Goal: Information Seeking & Learning: Learn about a topic

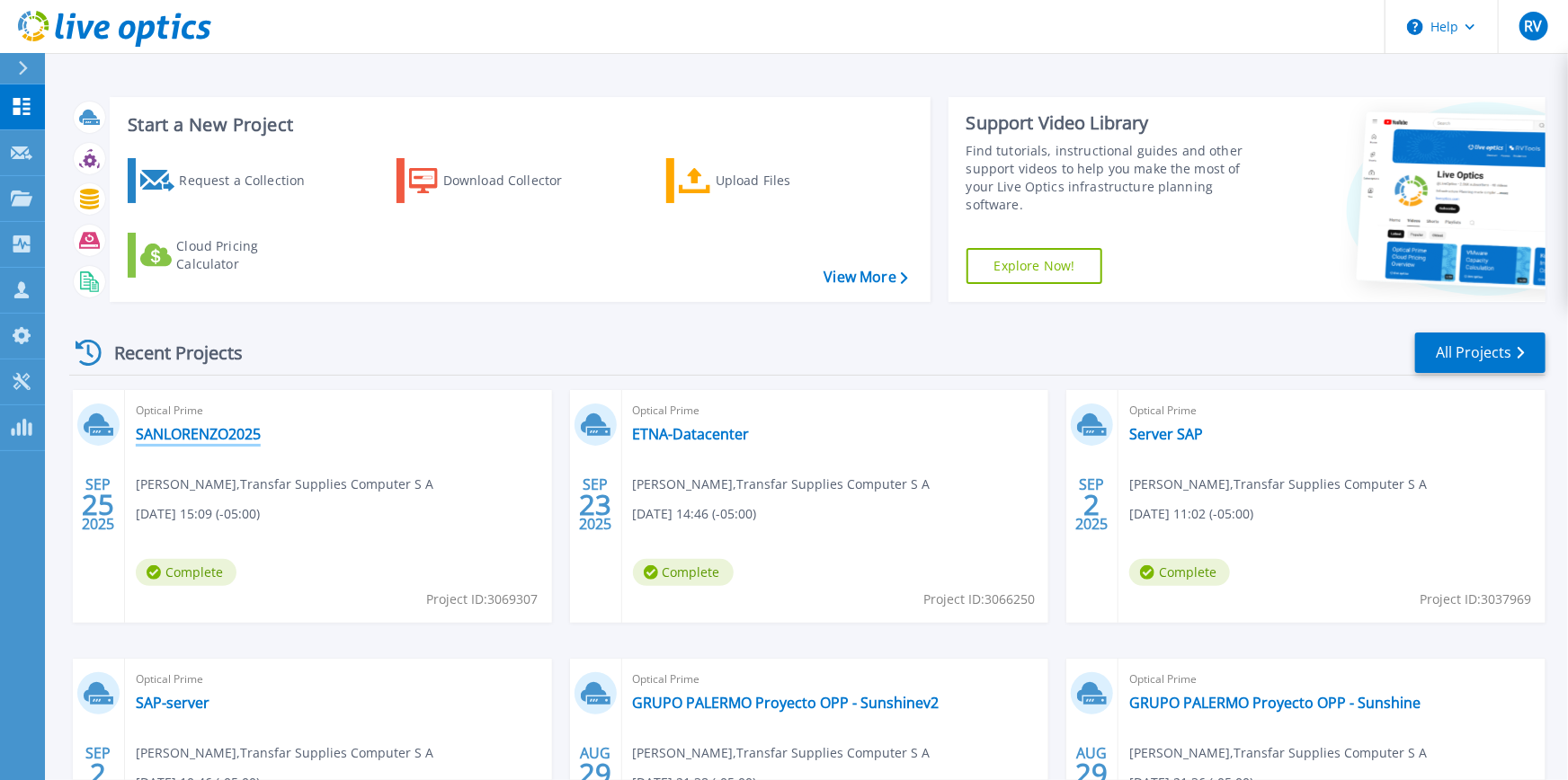
click at [236, 437] on link "SANLORENZO2025" at bounding box center [199, 435] width 125 height 18
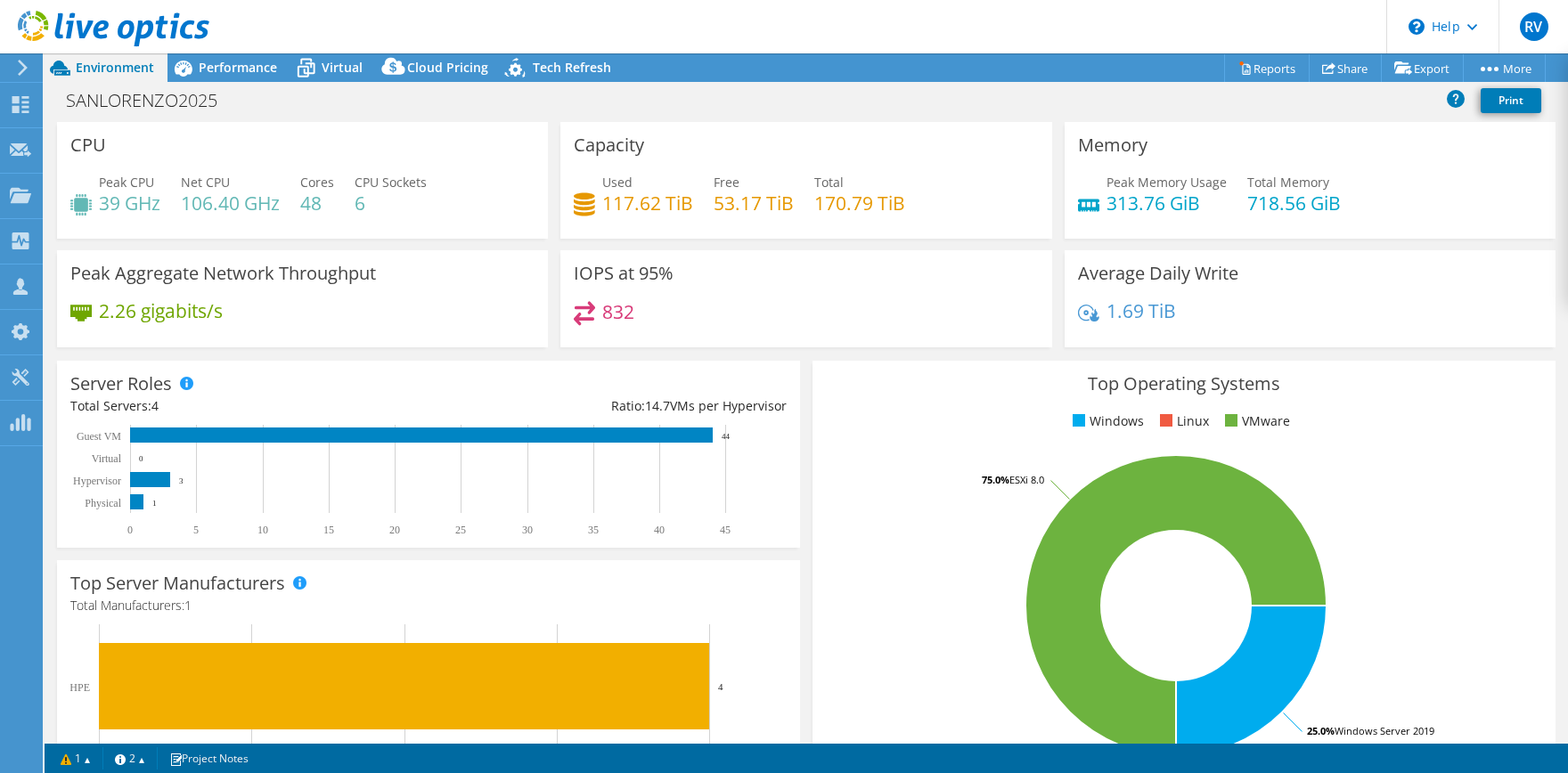
select select "USD"
click at [263, 71] on span "Performance" at bounding box center [238, 67] width 79 height 16
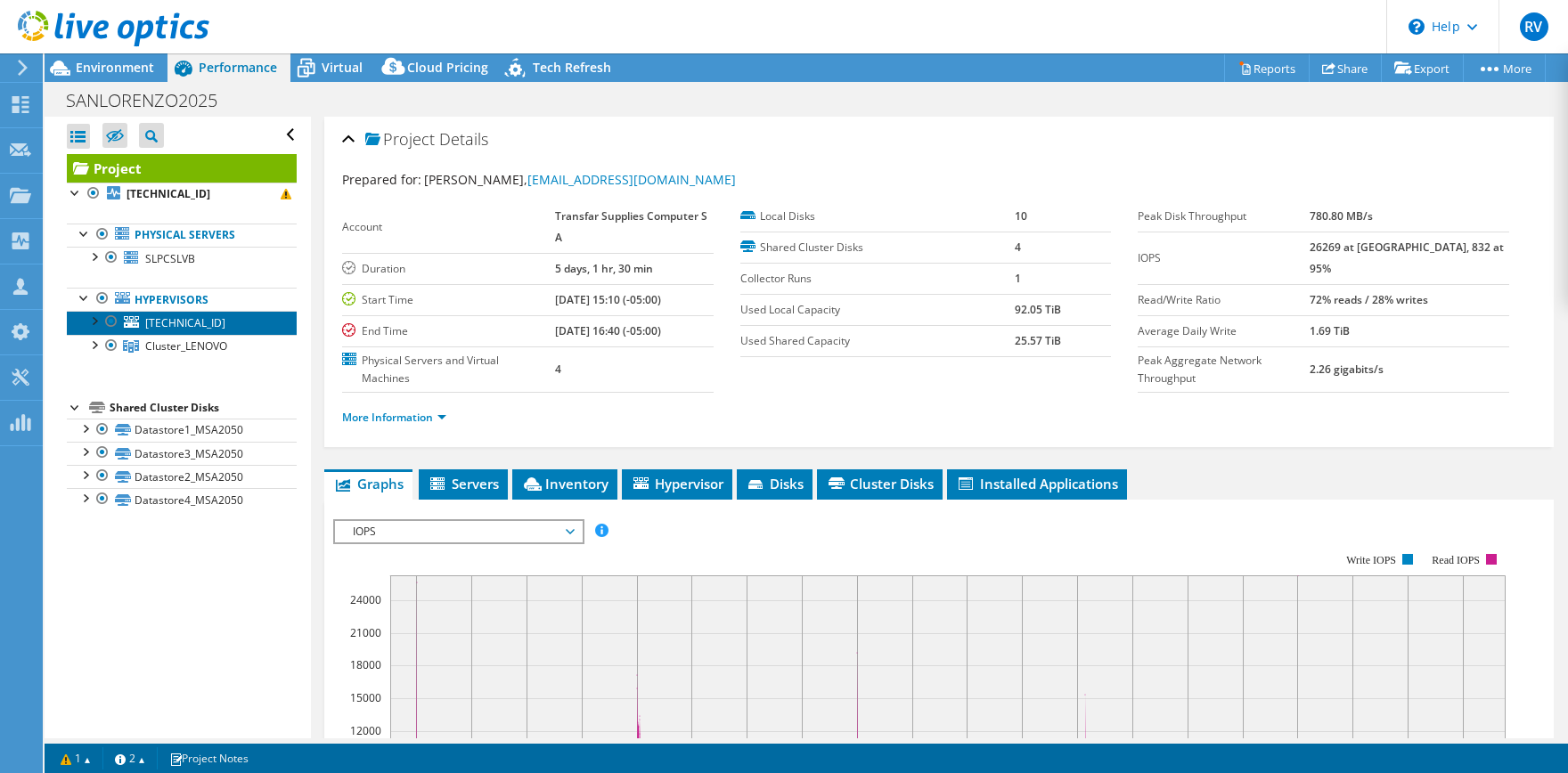
click at [210, 318] on span "[TECHNICAL_ID]" at bounding box center [185, 323] width 80 height 16
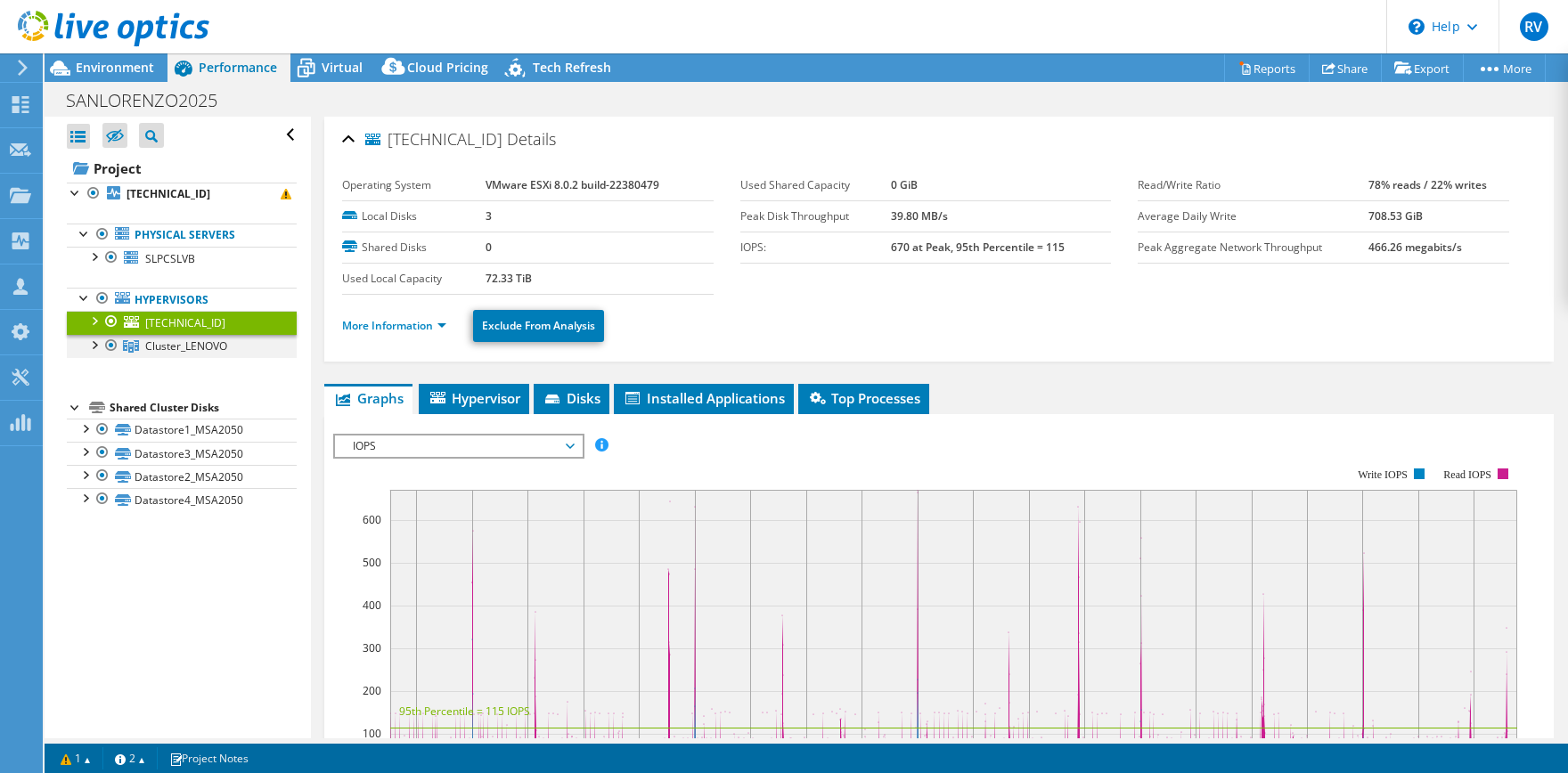
click at [95, 346] on div at bounding box center [93, 343] width 17 height 17
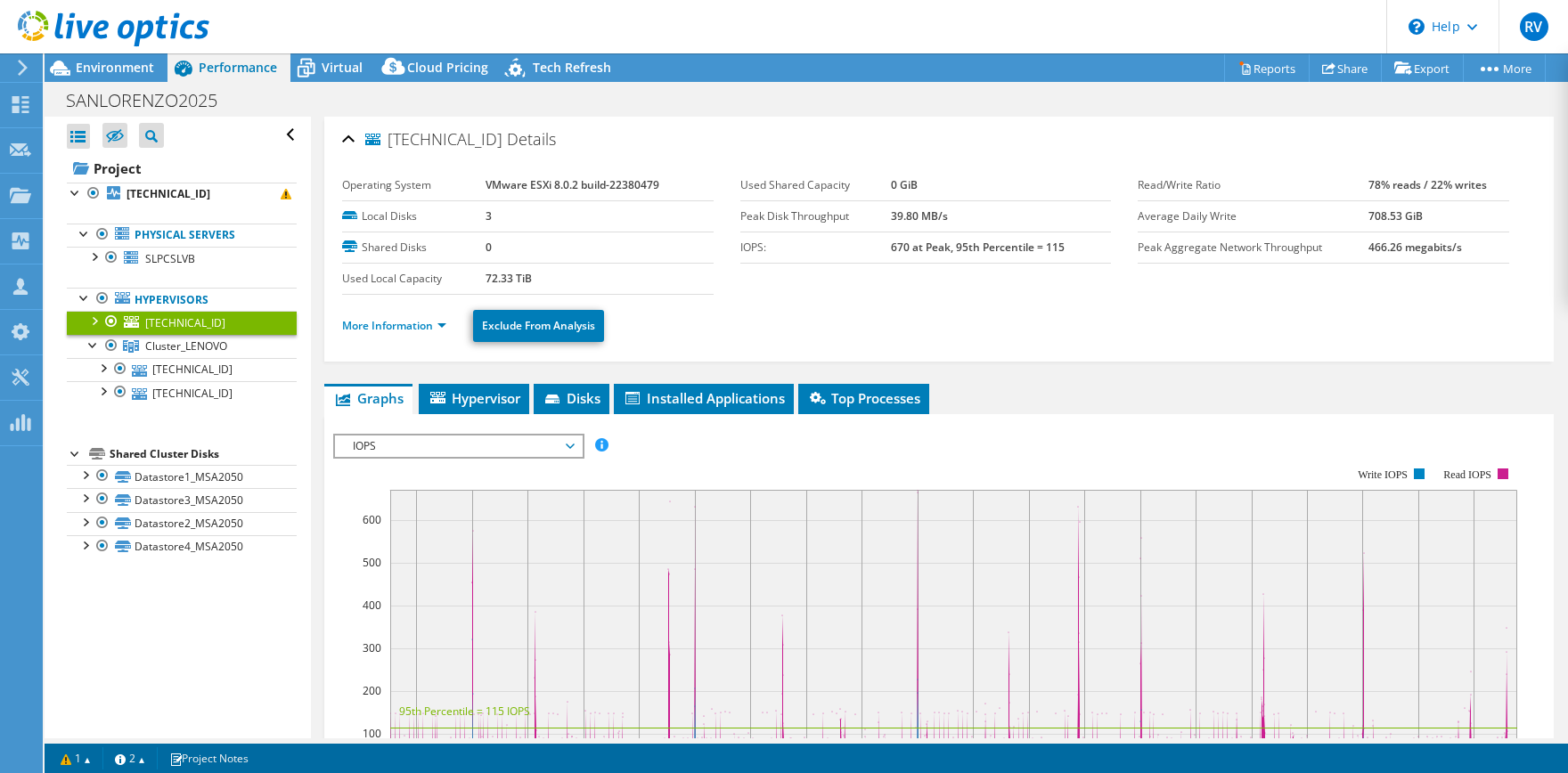
click at [100, 320] on div at bounding box center [93, 320] width 17 height 17
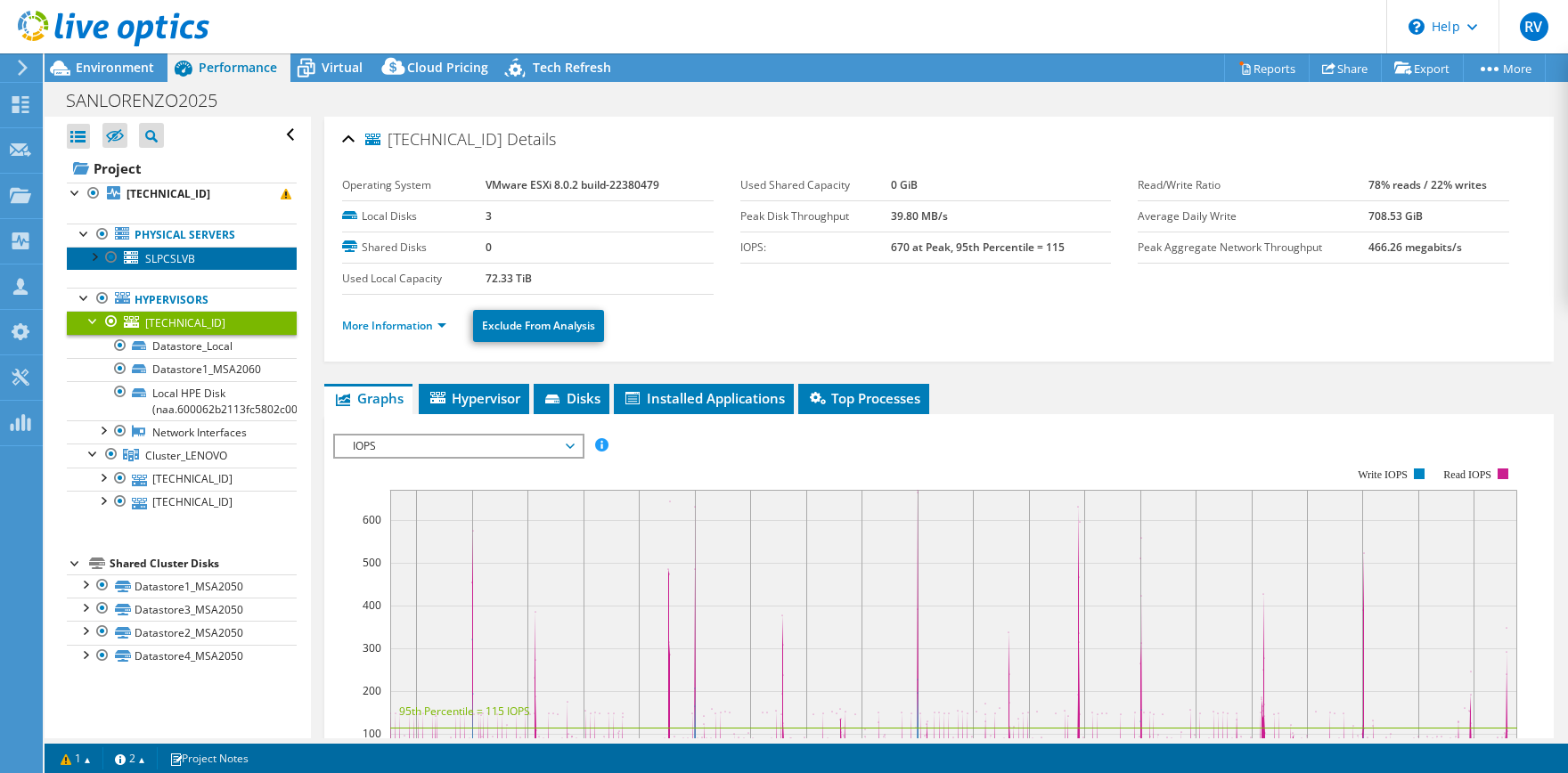
click at [189, 262] on span "SLPCSLVB" at bounding box center [170, 259] width 49 height 16
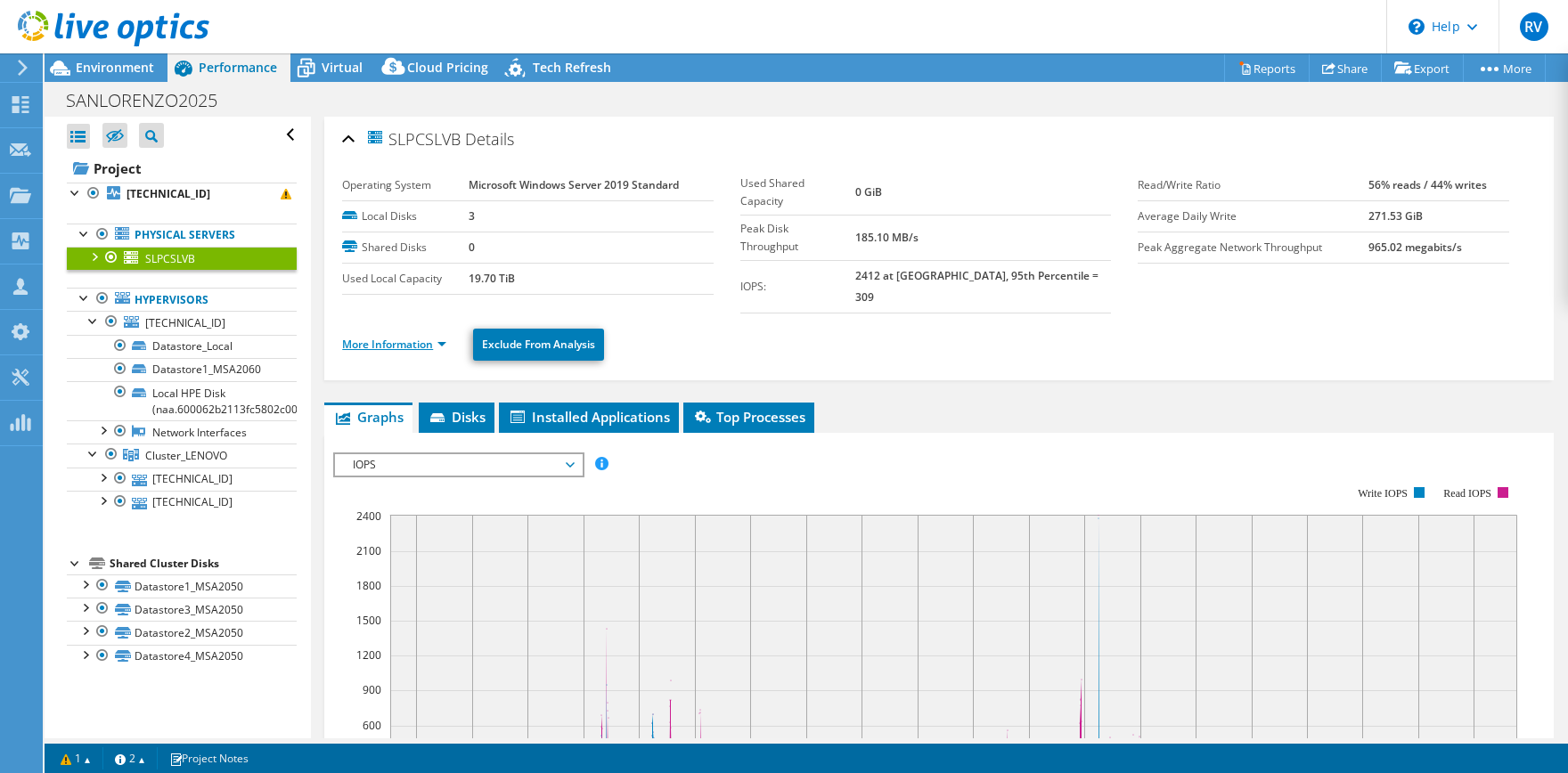
click at [407, 337] on link "More Information" at bounding box center [394, 344] width 104 height 16
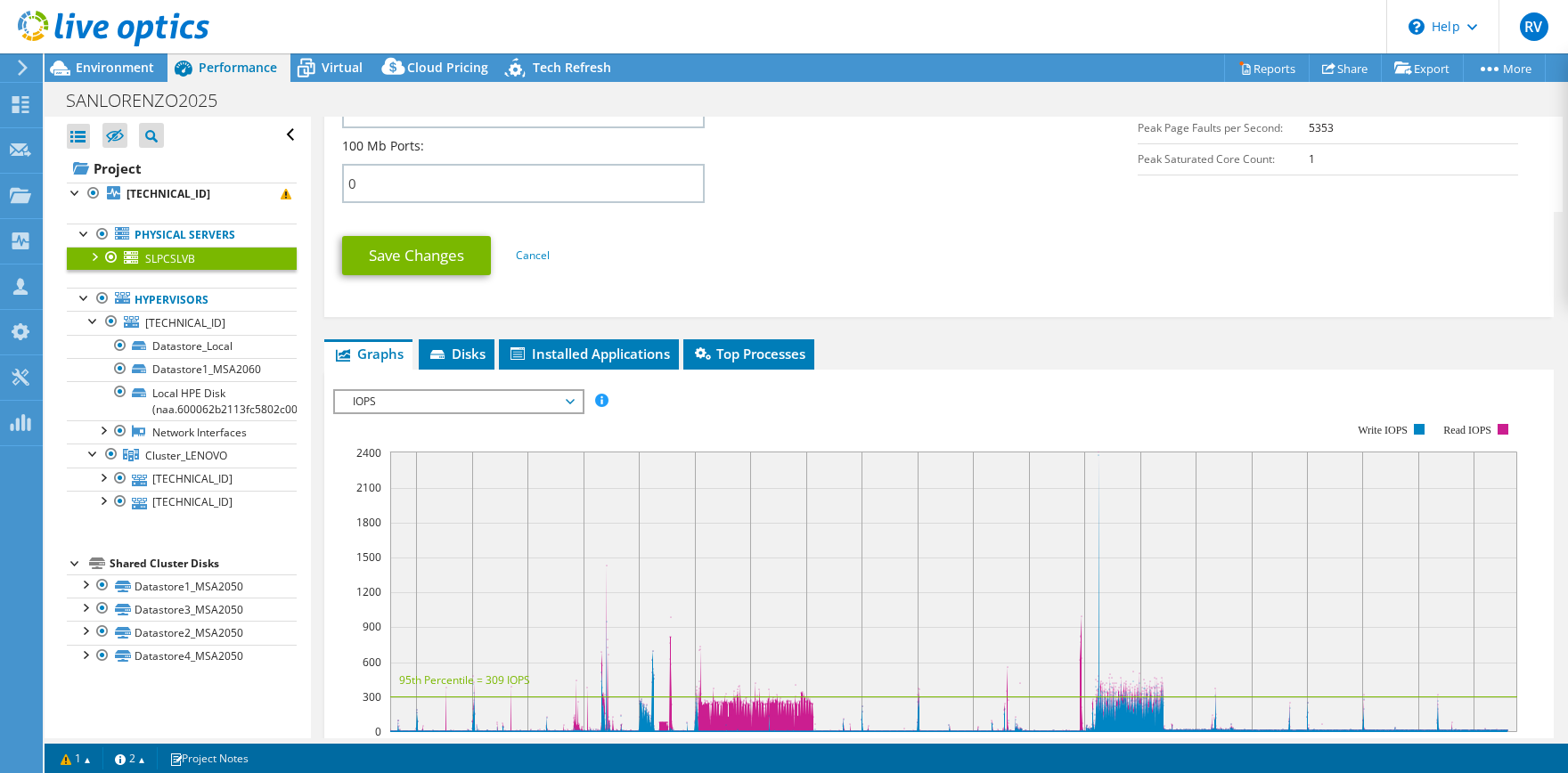
scroll to position [883, 0]
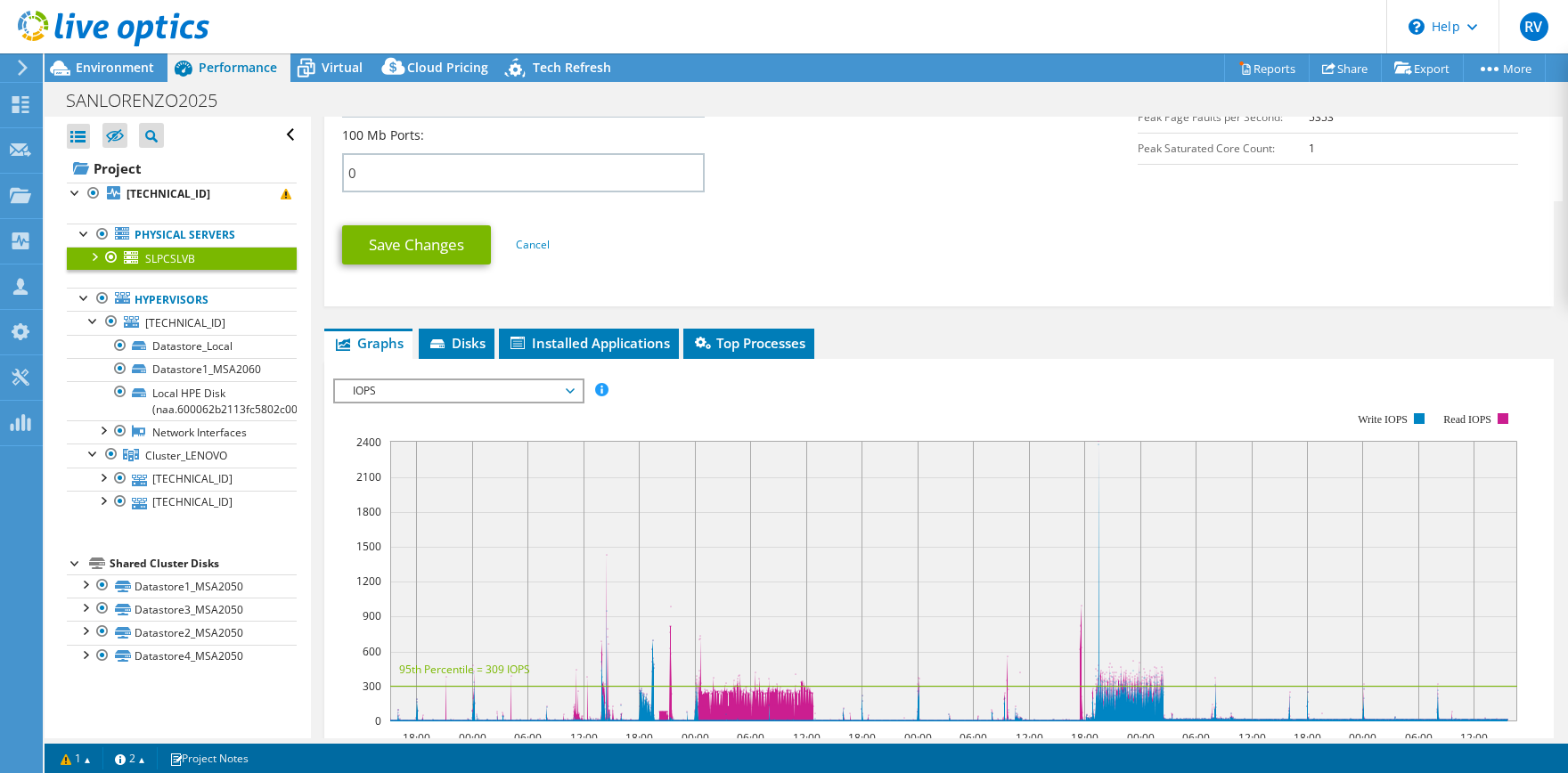
click at [573, 380] on span "IOPS" at bounding box center [459, 391] width 229 height 21
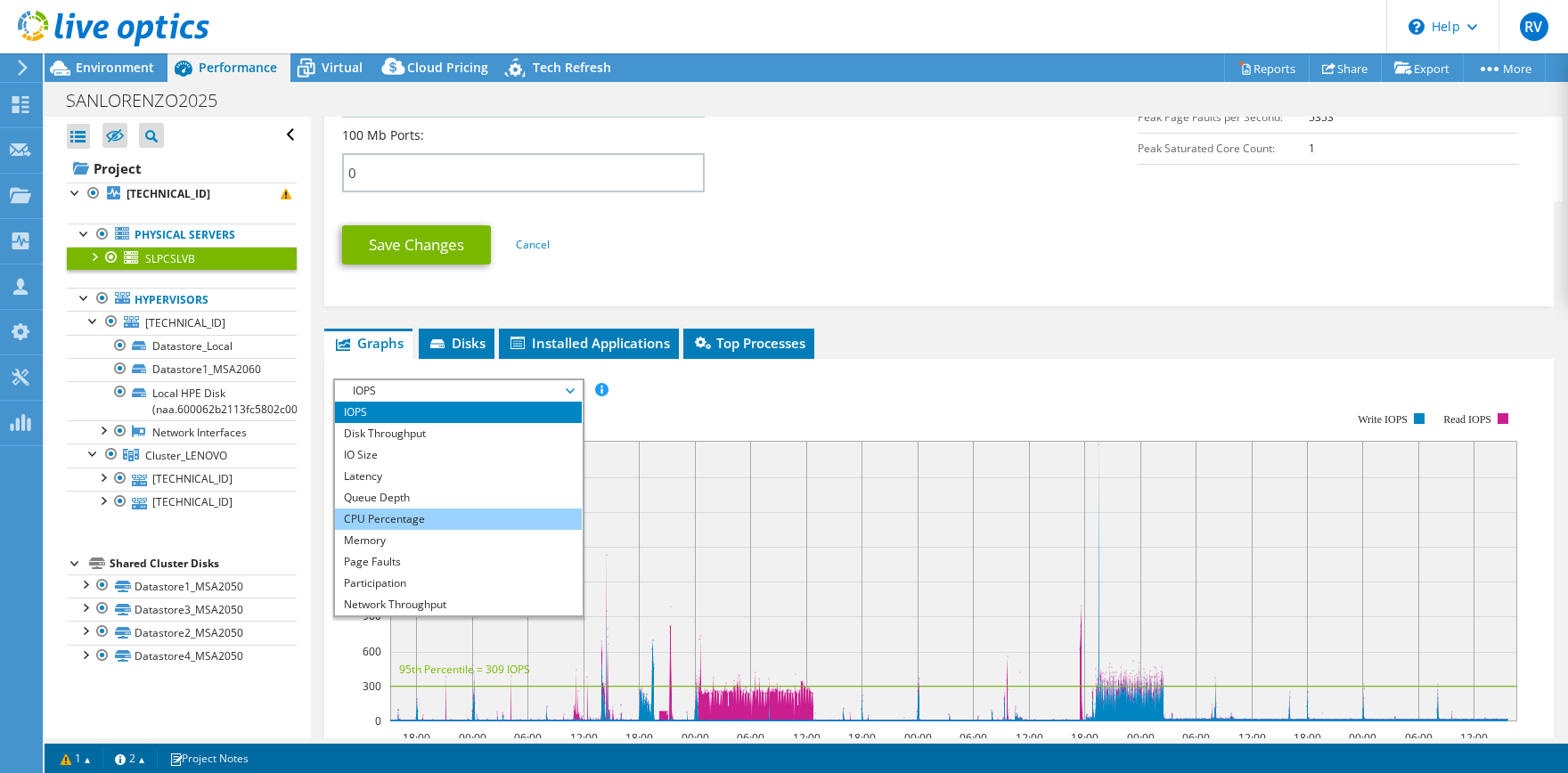
click at [386, 509] on li "CPU Percentage" at bounding box center [458, 520] width 246 height 21
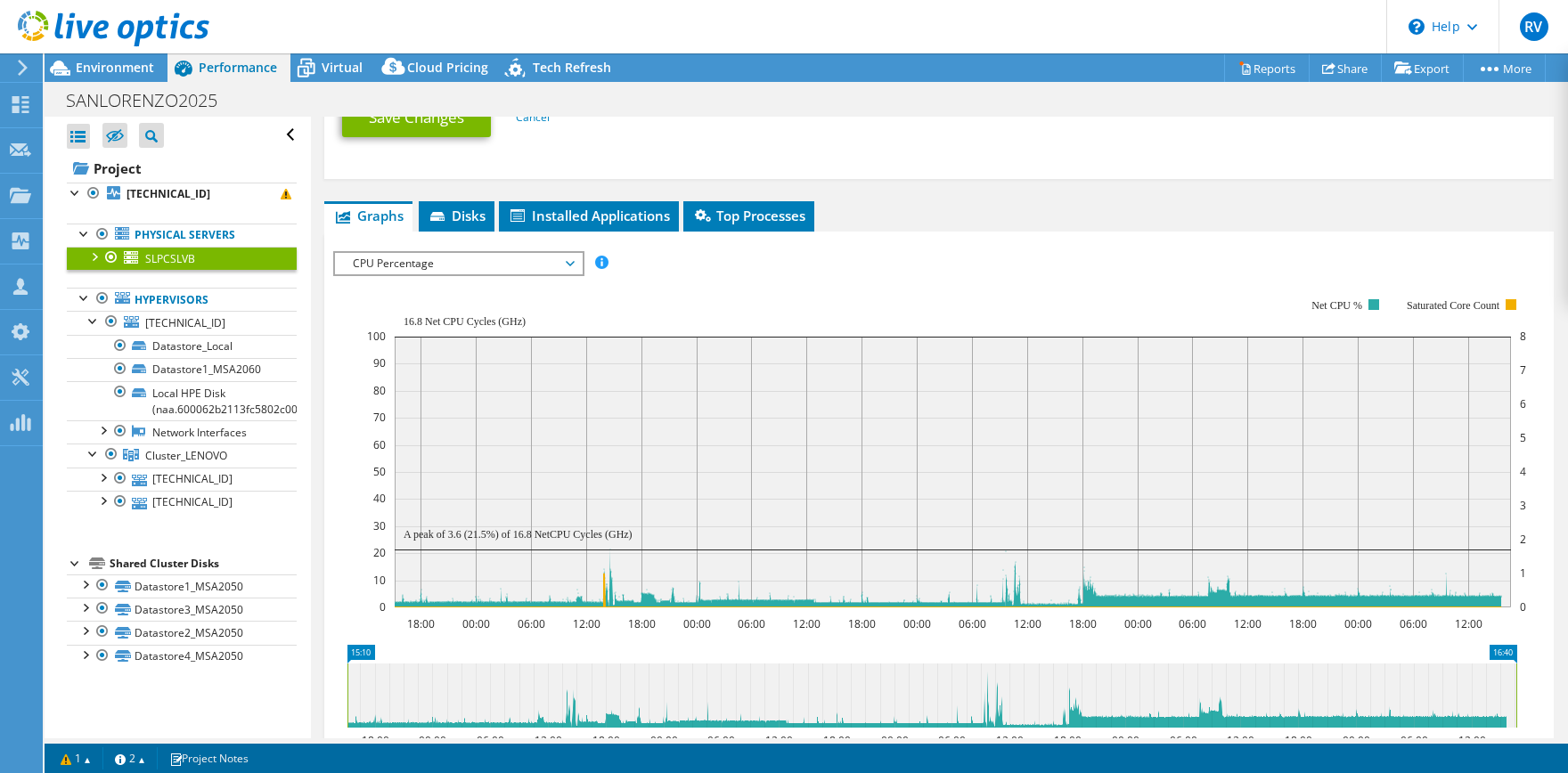
scroll to position [971, 0]
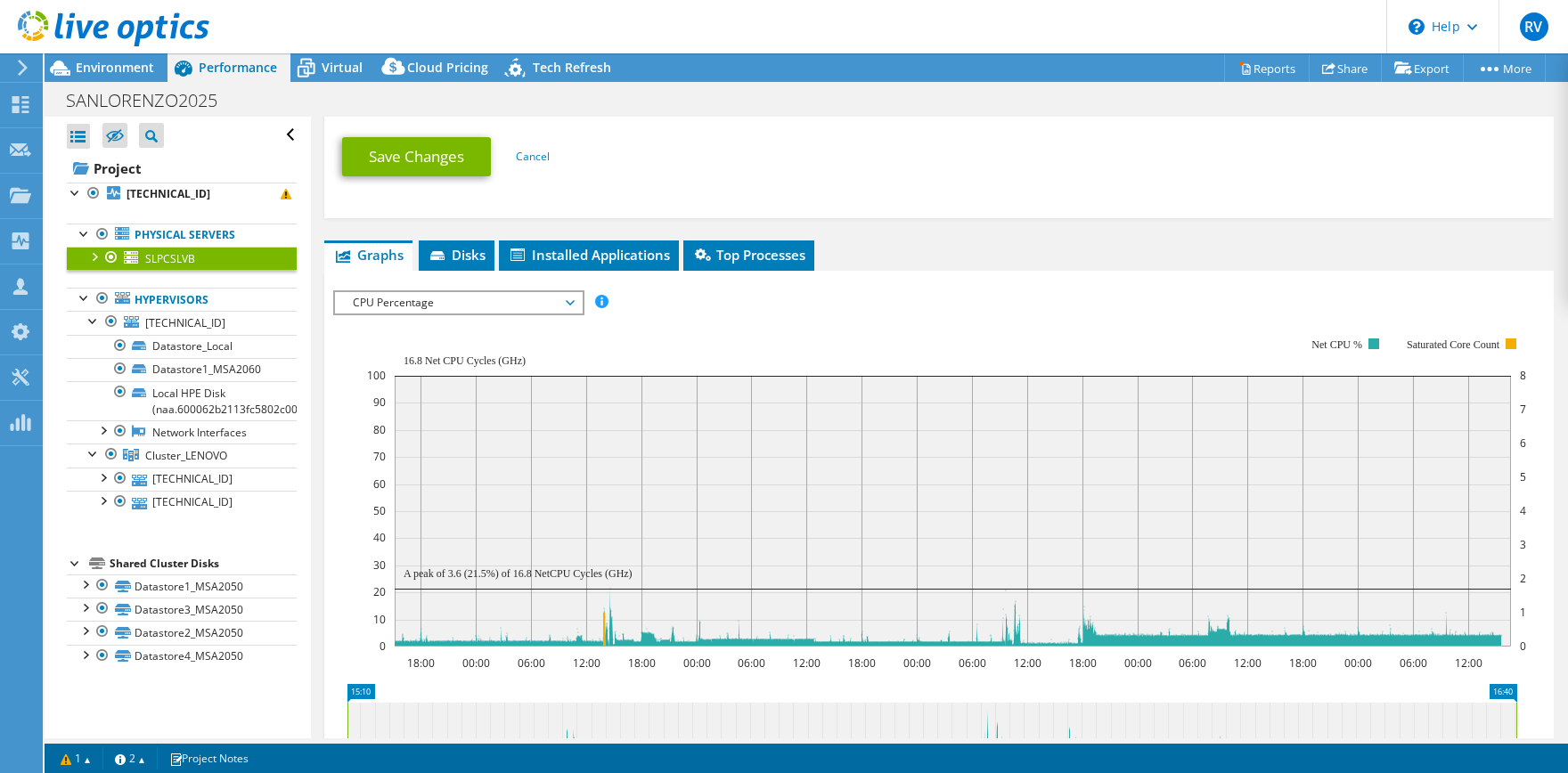
click at [576, 292] on span "CPU Percentage" at bounding box center [458, 303] width 246 height 21
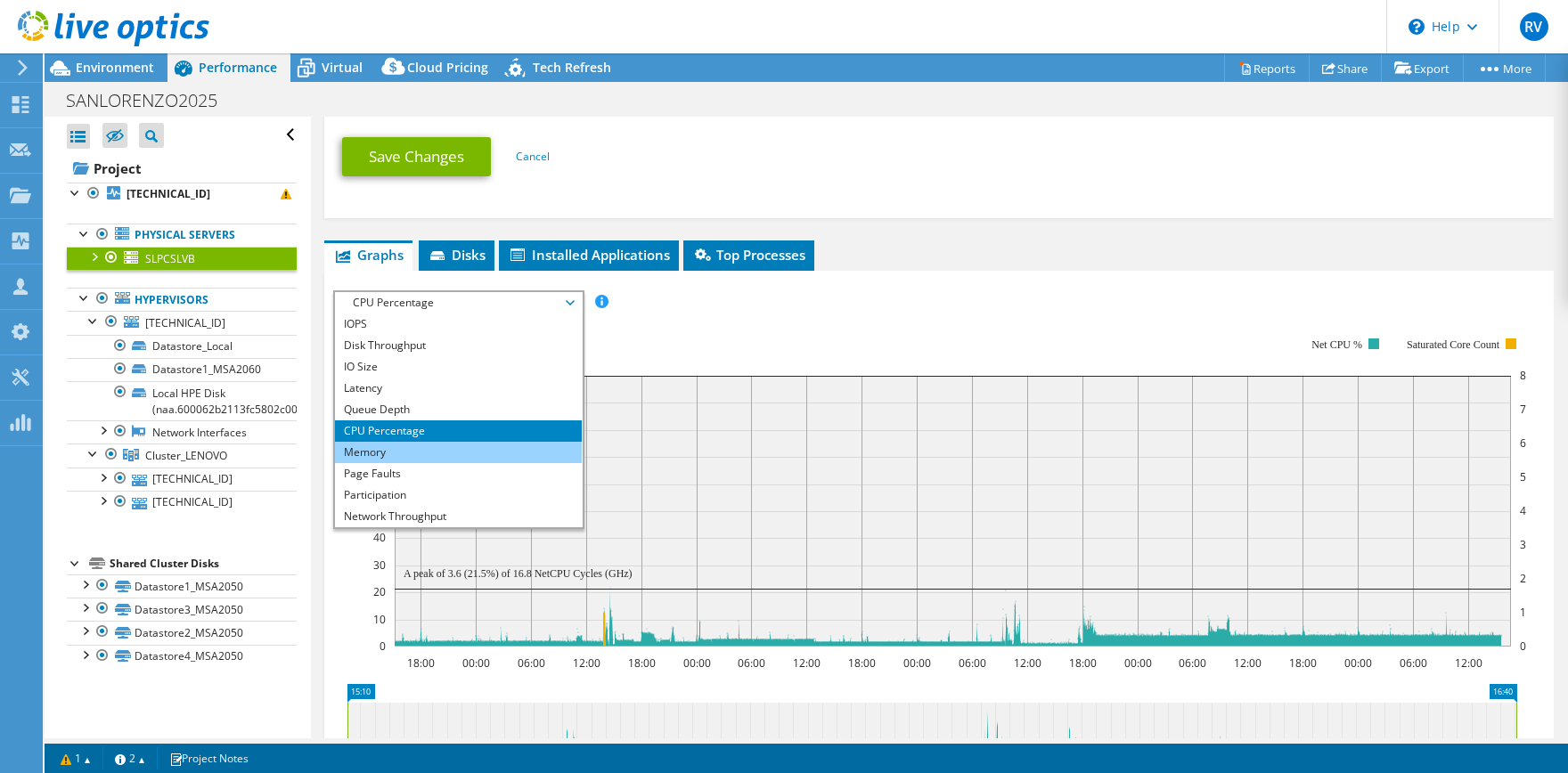
click at [388, 442] on li "Memory" at bounding box center [458, 453] width 246 height 21
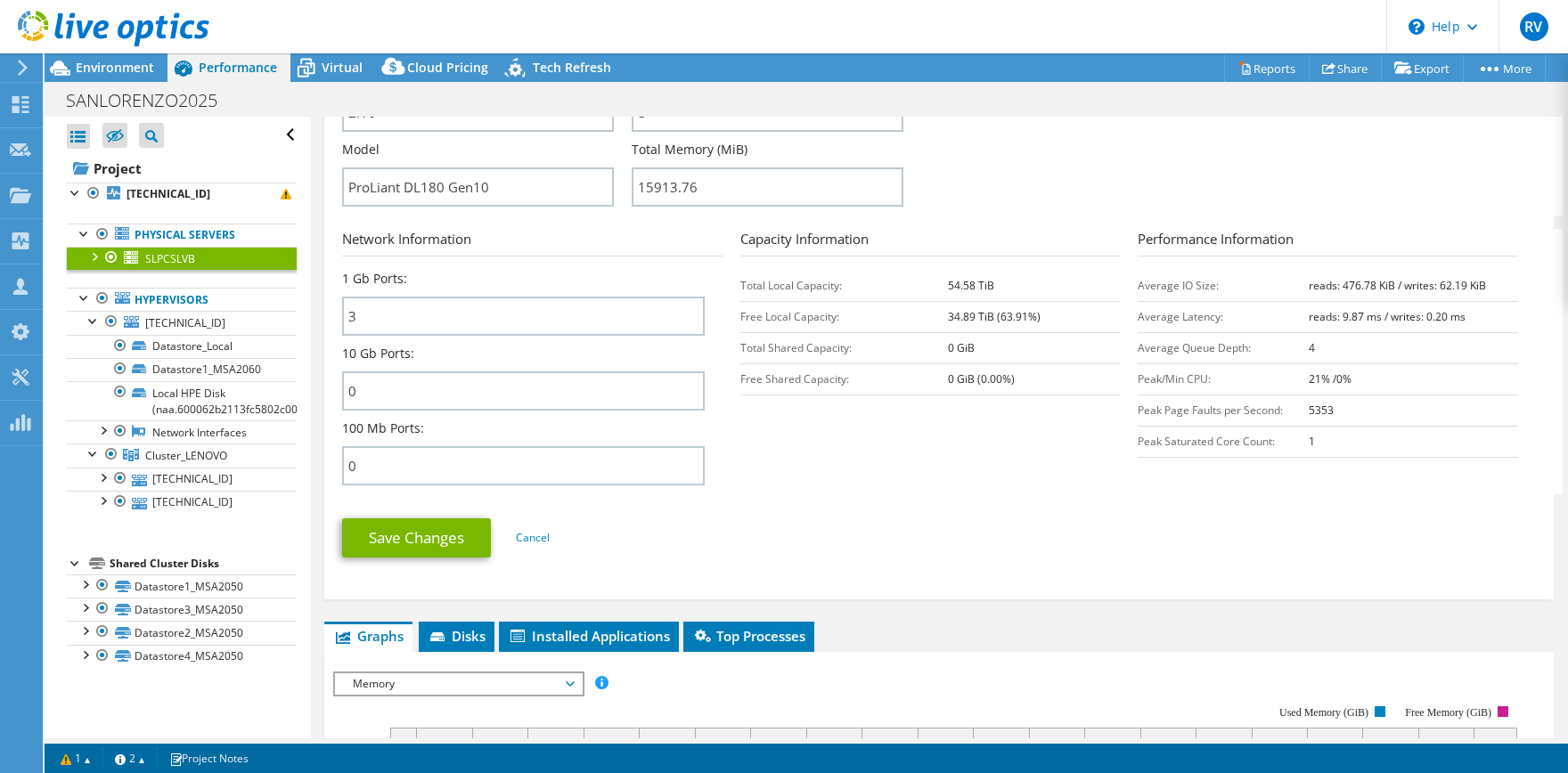
scroll to position [530, 0]
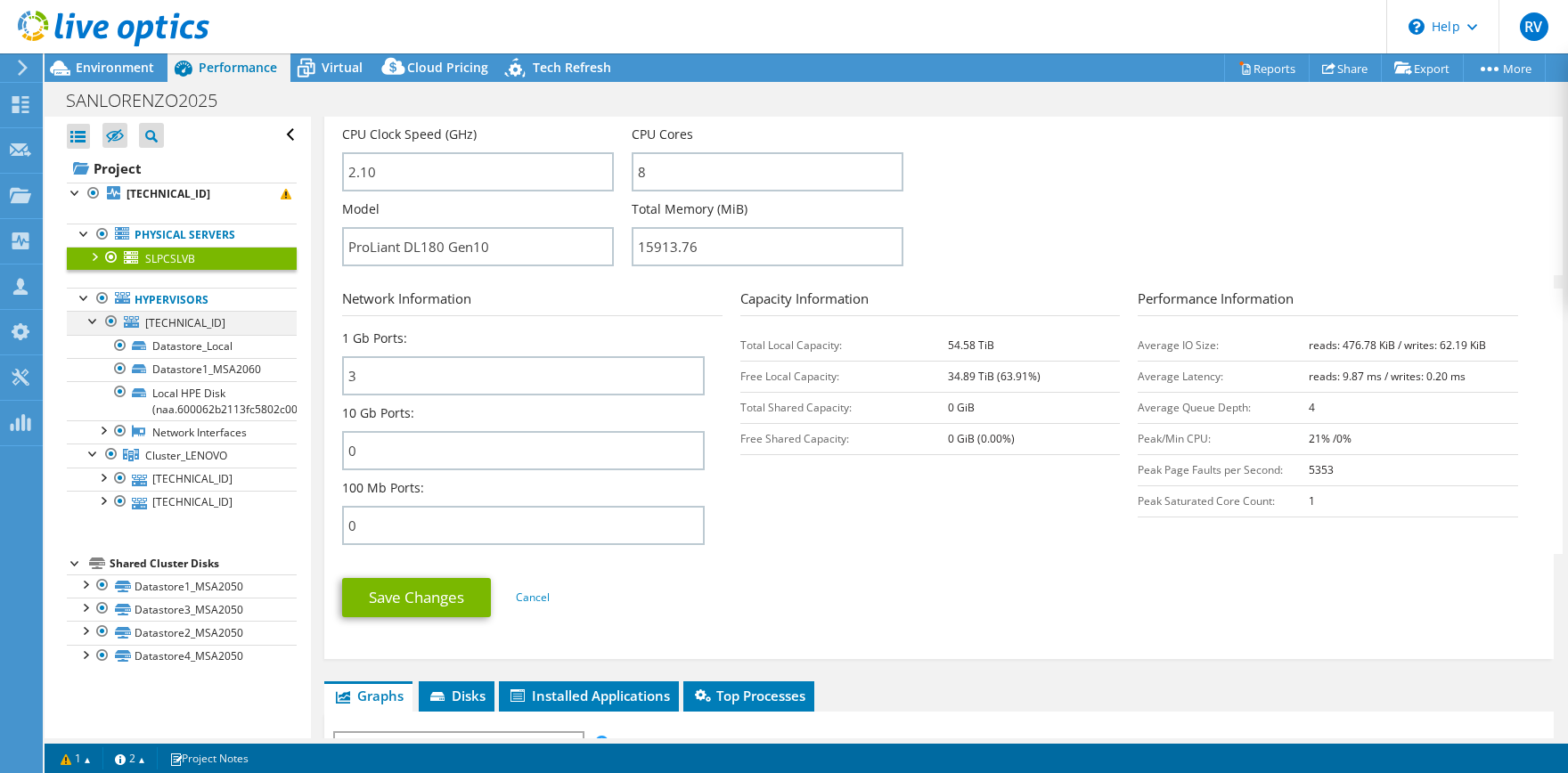
click at [89, 322] on div at bounding box center [93, 320] width 17 height 17
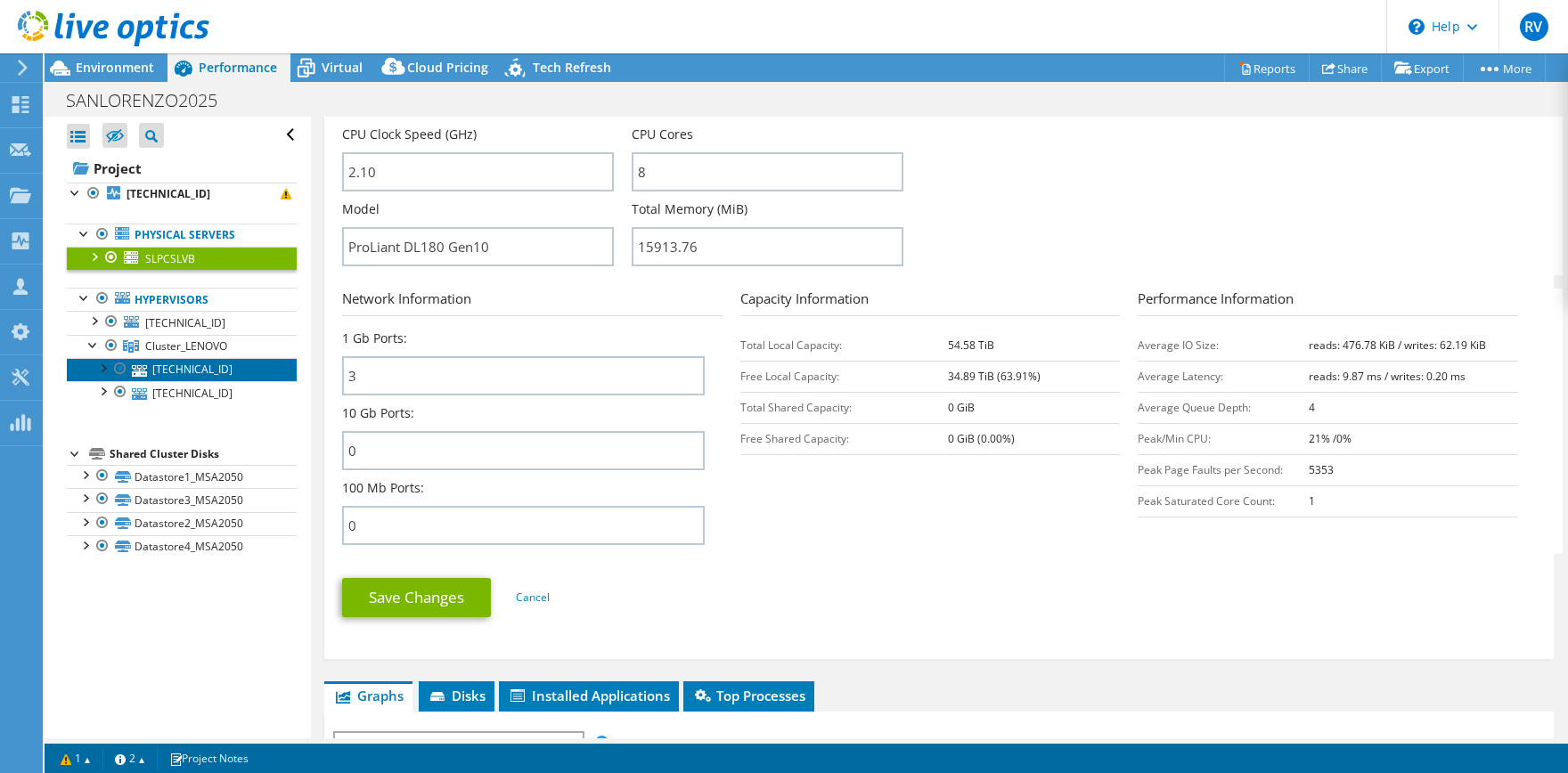
click at [189, 370] on link "[TECHNICAL_ID]" at bounding box center [181, 370] width 230 height 23
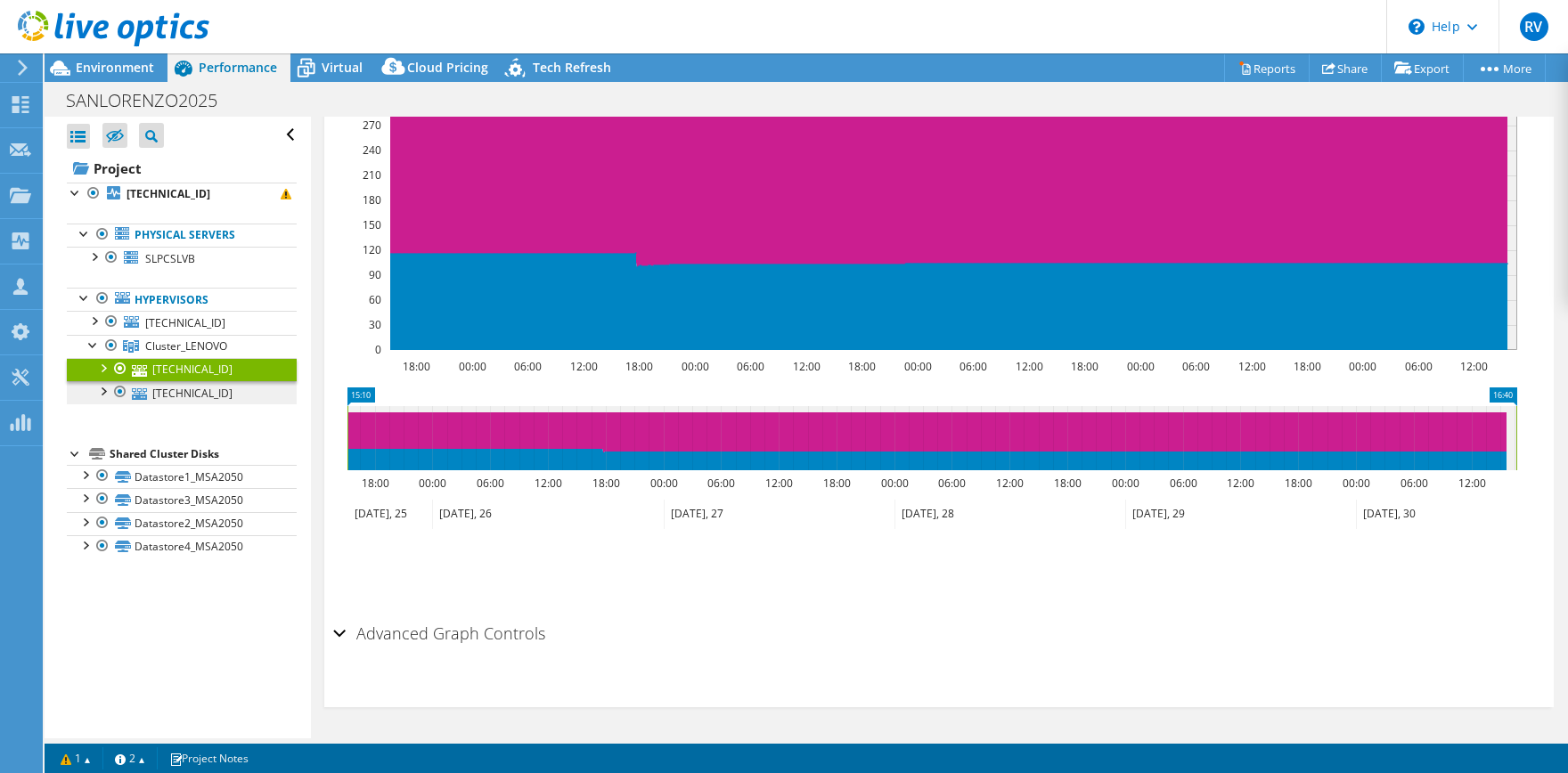
scroll to position [271, 0]
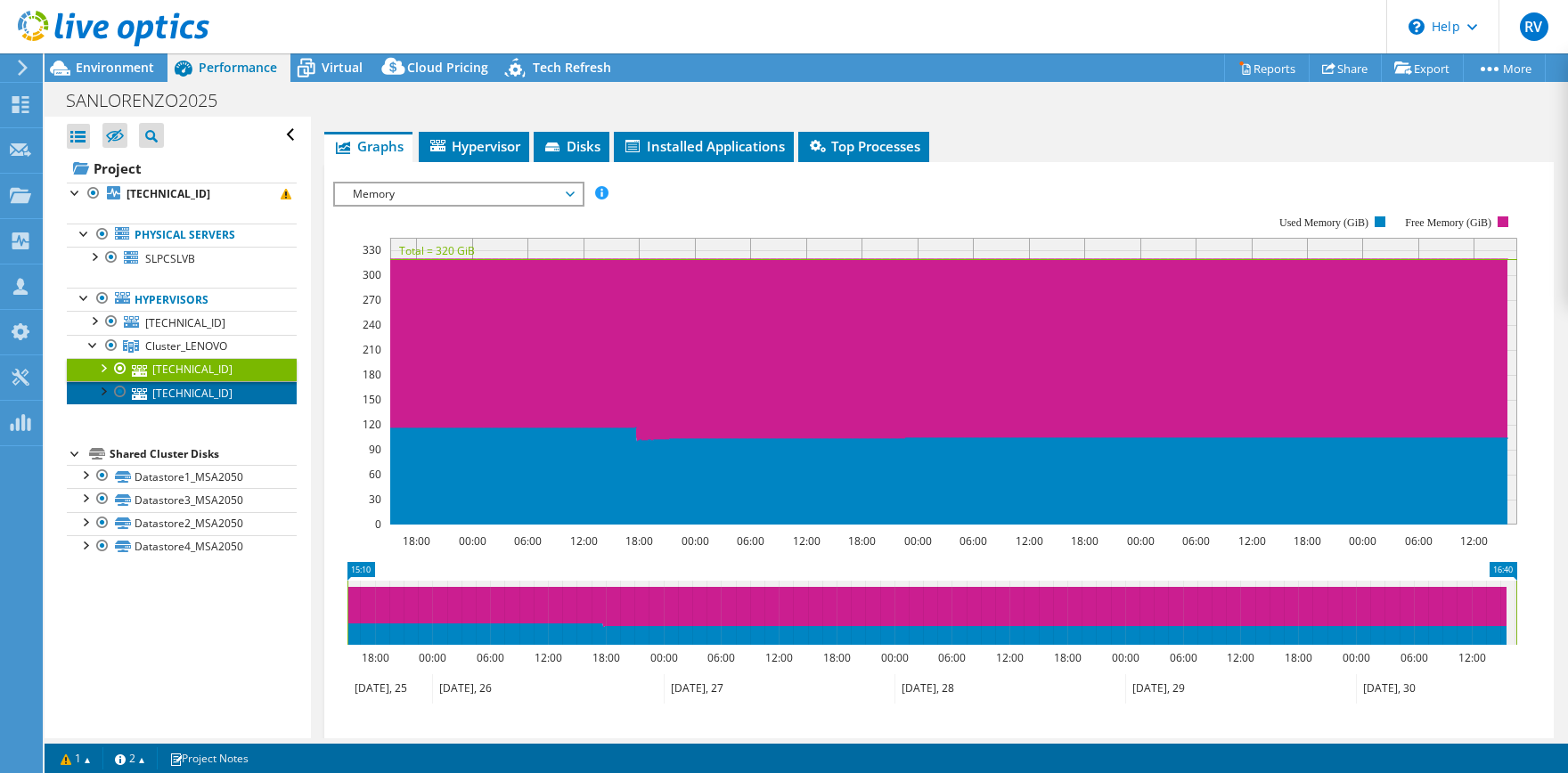
click at [202, 395] on link "[TECHNICAL_ID]" at bounding box center [181, 393] width 230 height 23
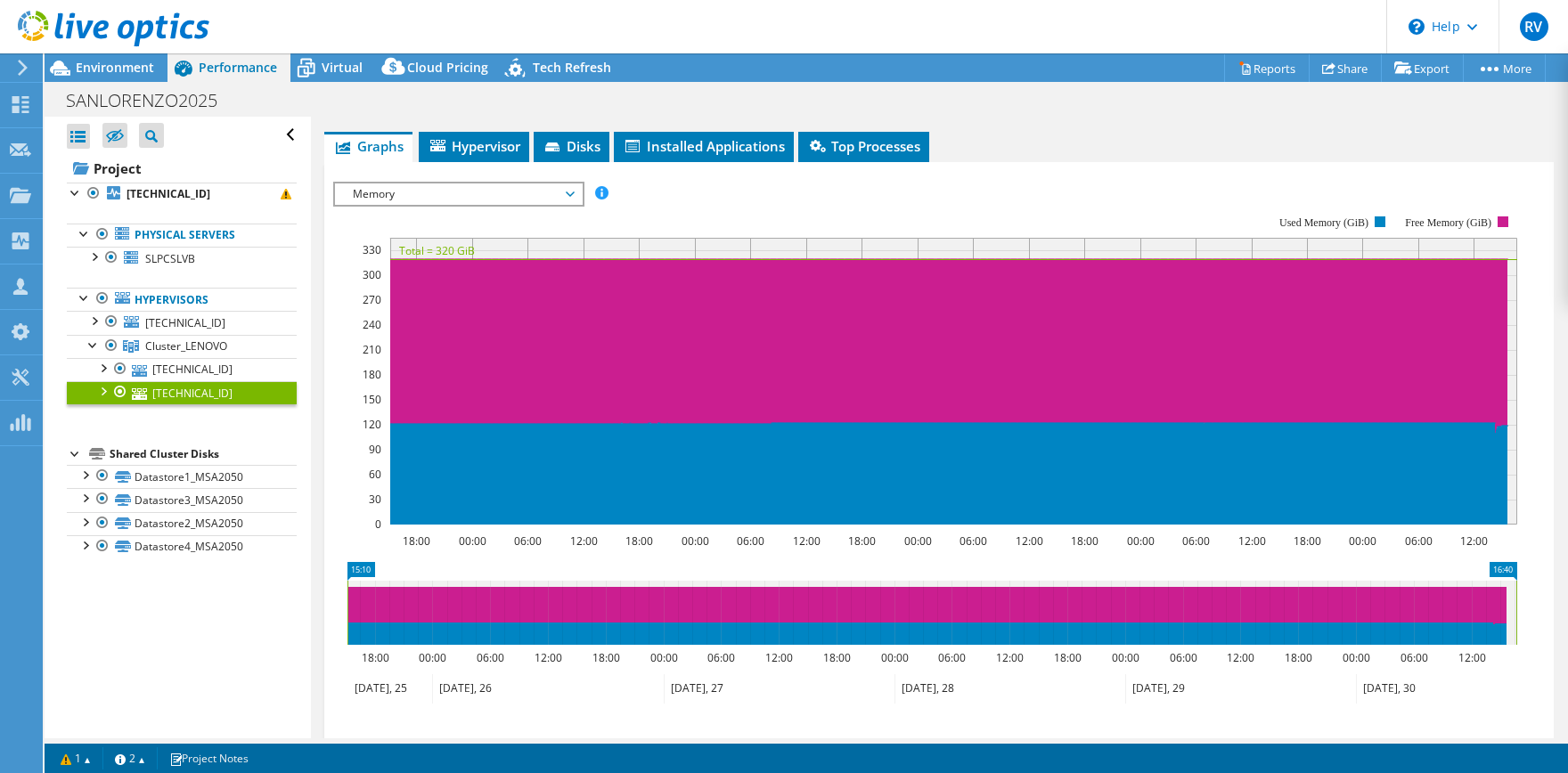
click at [567, 183] on span "Memory" at bounding box center [459, 194] width 229 height 21
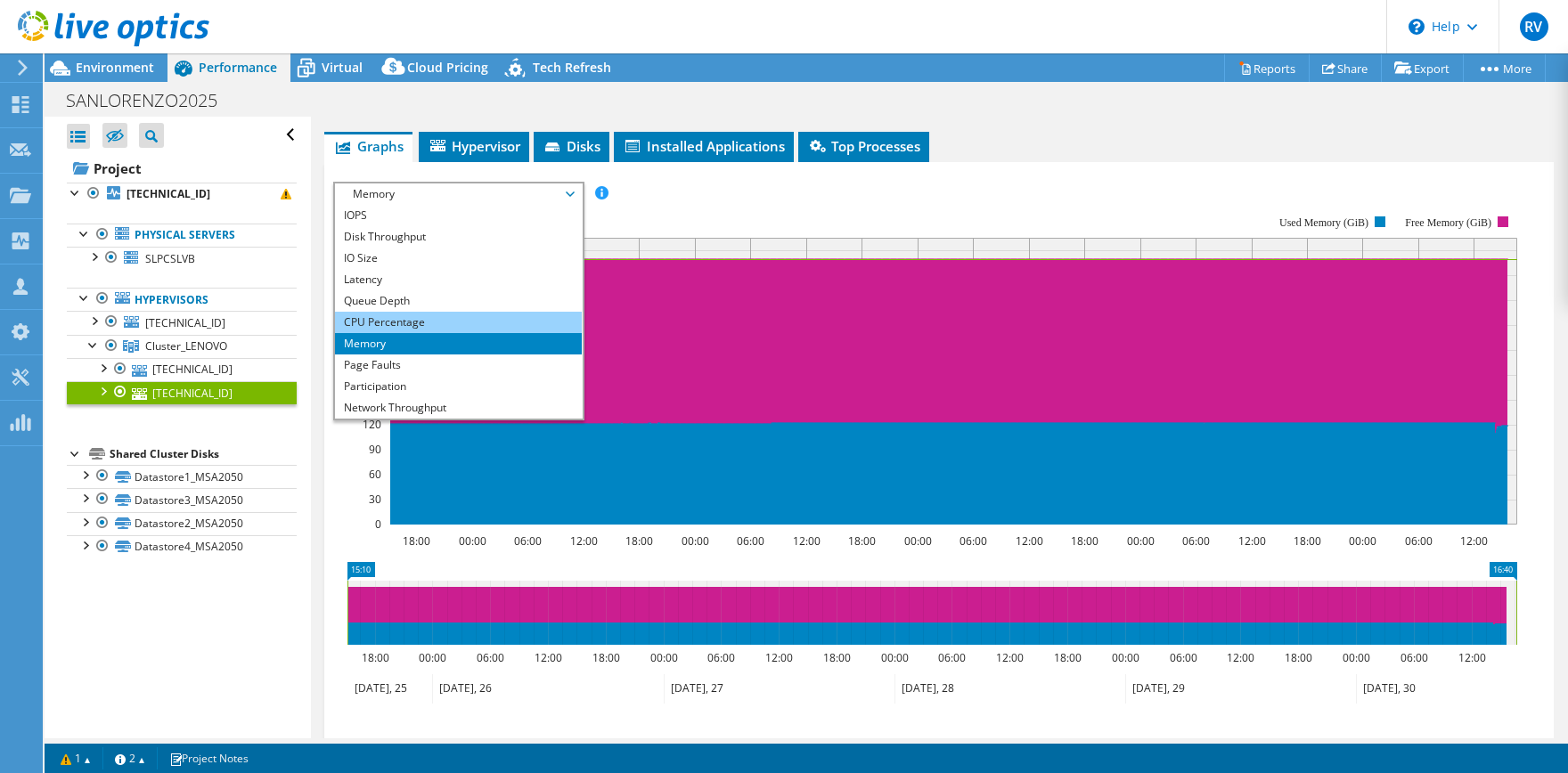
click at [406, 312] on li "CPU Percentage" at bounding box center [458, 323] width 246 height 21
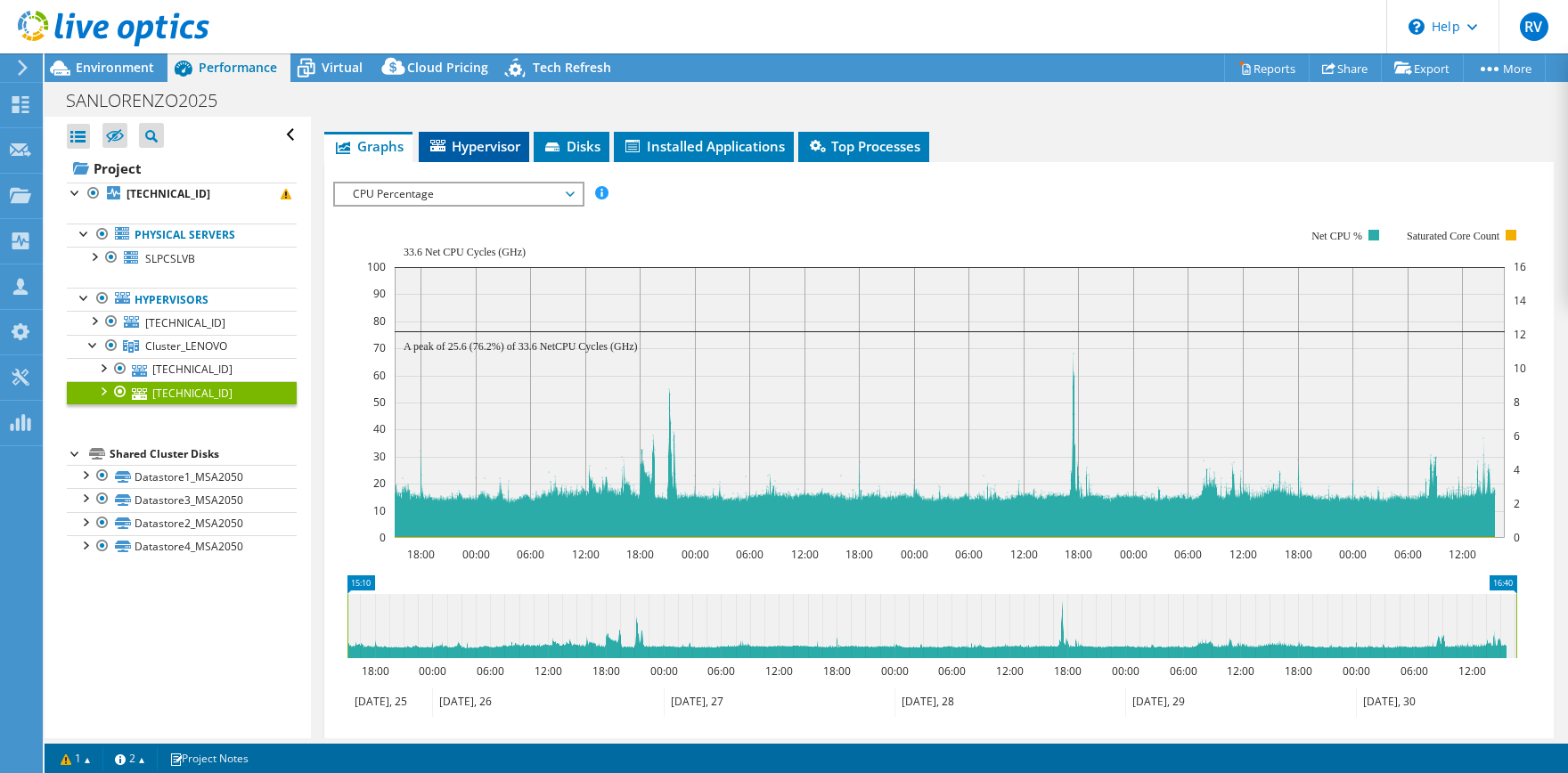
click at [490, 137] on span "Hypervisor" at bounding box center [474, 145] width 93 height 17
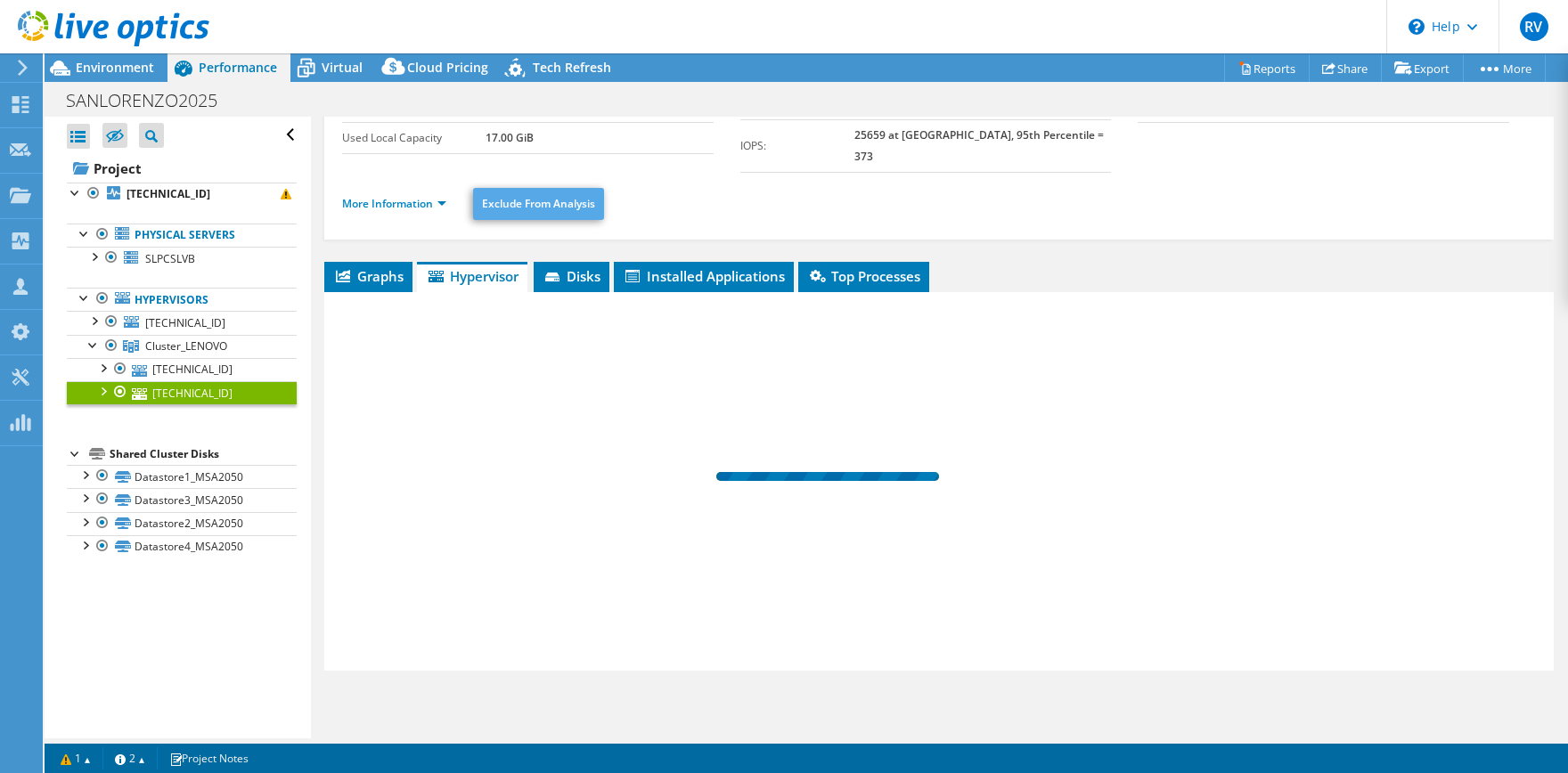
scroll to position [120, 0]
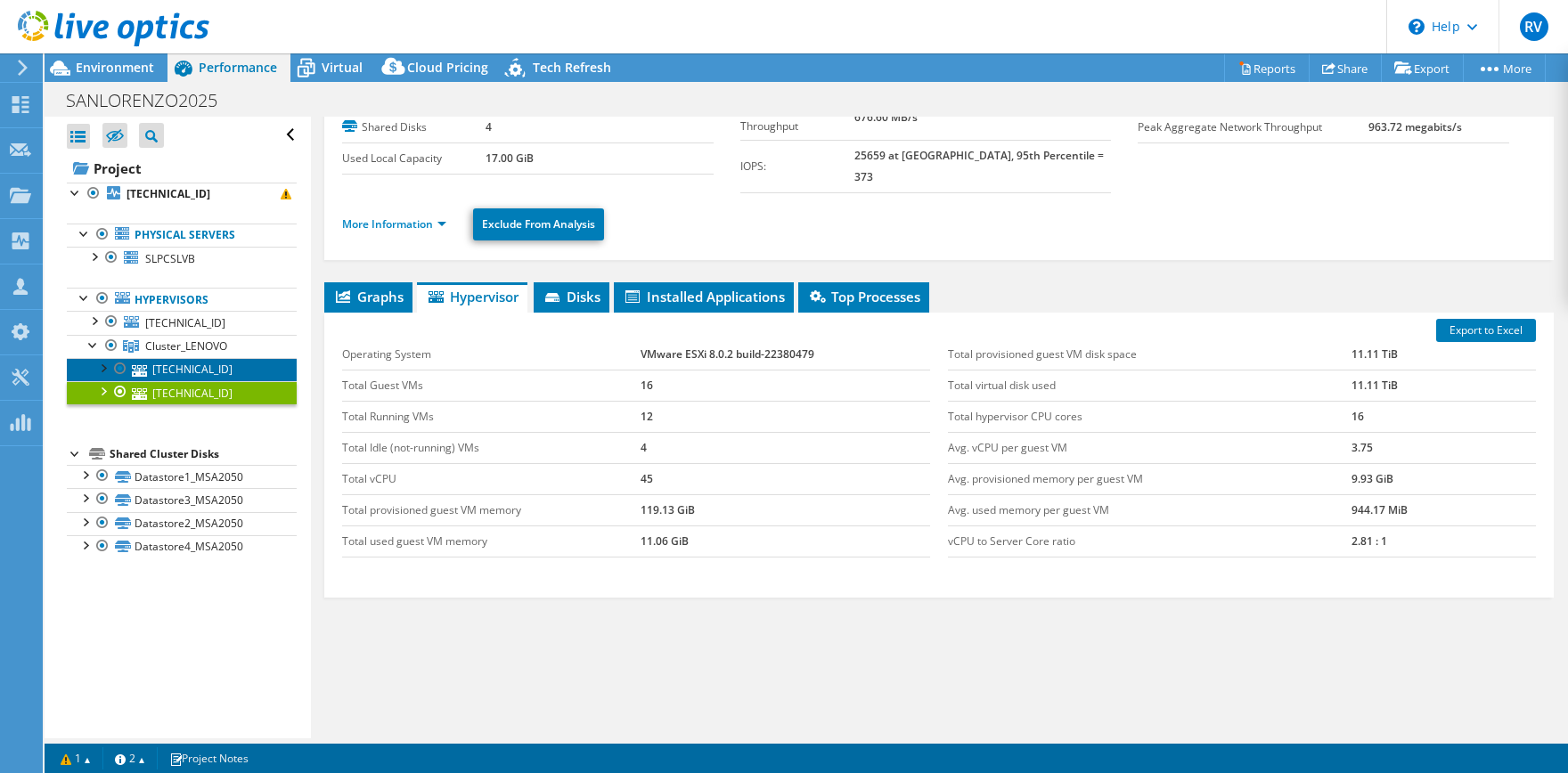
click at [213, 370] on link "[TECHNICAL_ID]" at bounding box center [181, 370] width 230 height 23
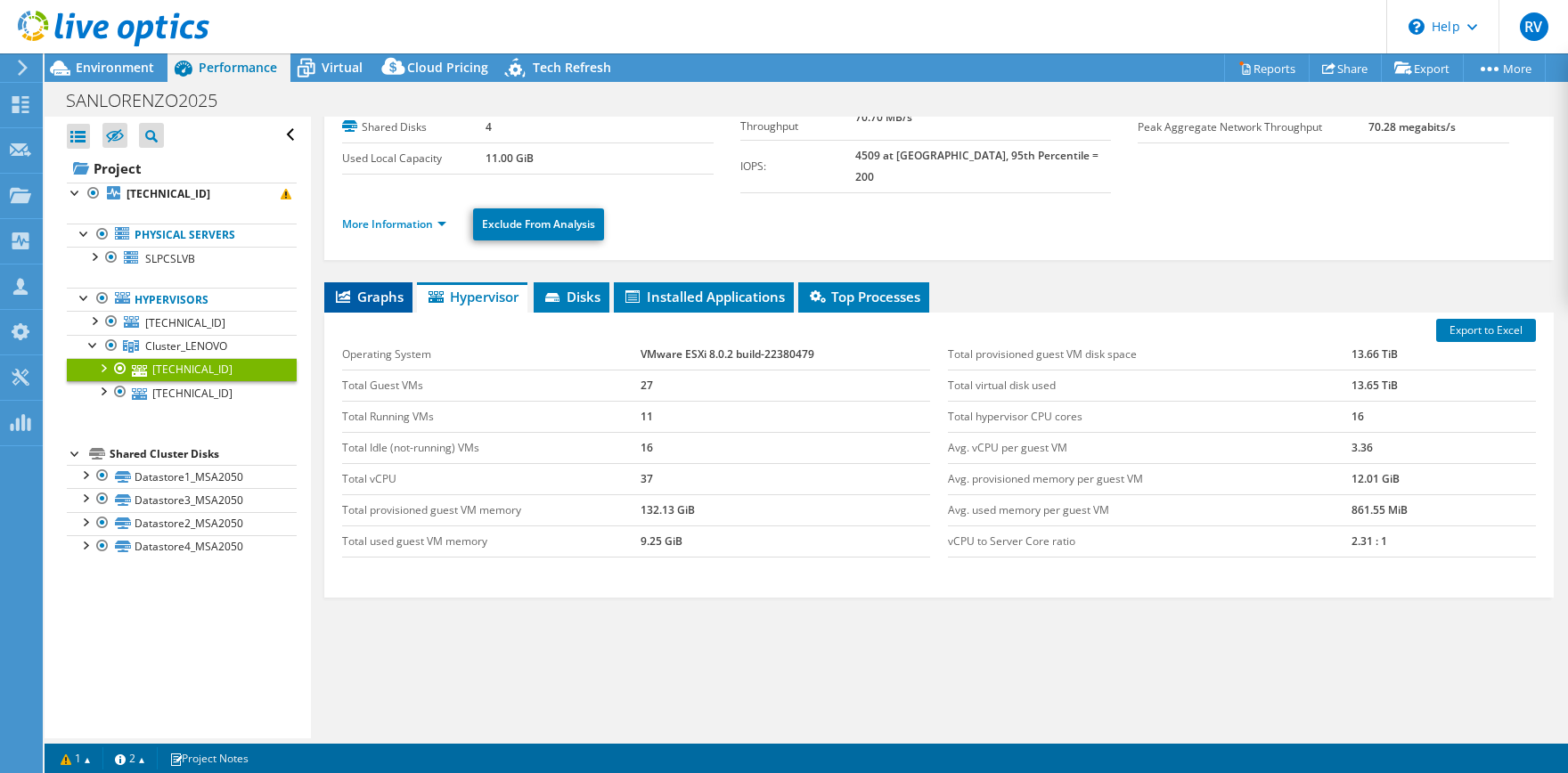
click at [378, 288] on span "Graphs" at bounding box center [368, 297] width 71 height 17
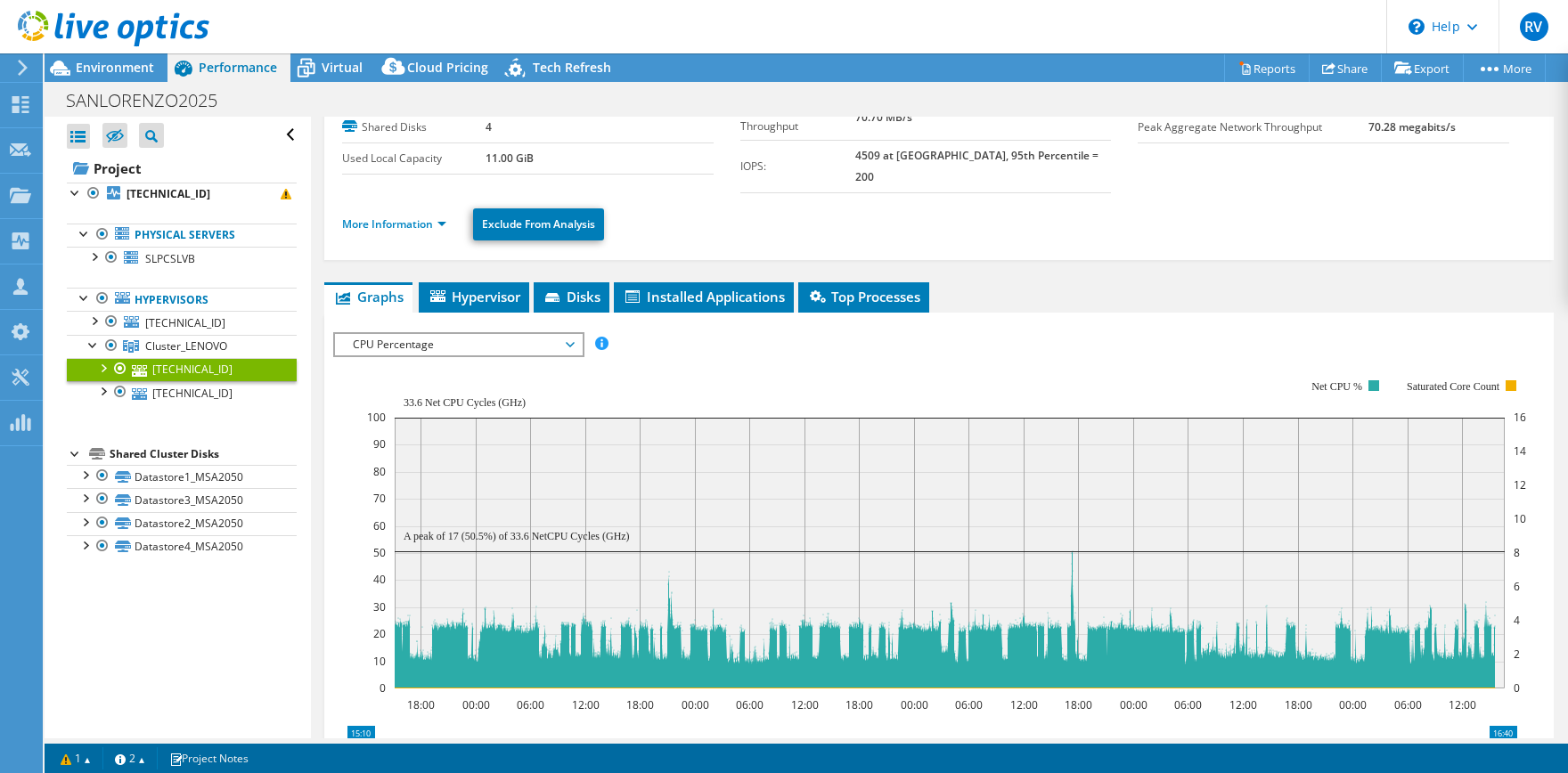
click at [564, 335] on span "CPU Percentage" at bounding box center [459, 345] width 229 height 21
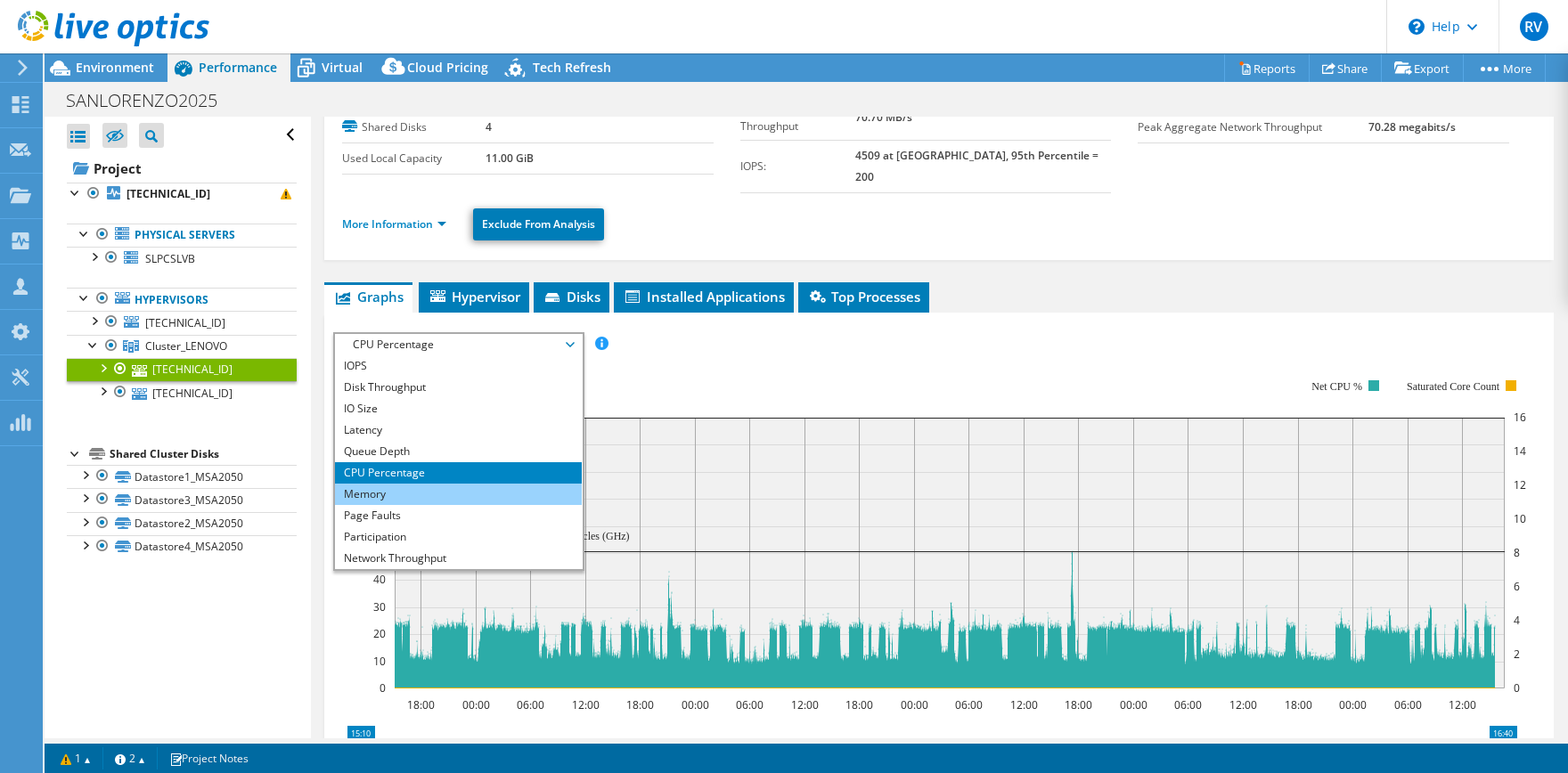
click at [395, 484] on li "Memory" at bounding box center [458, 495] width 246 height 21
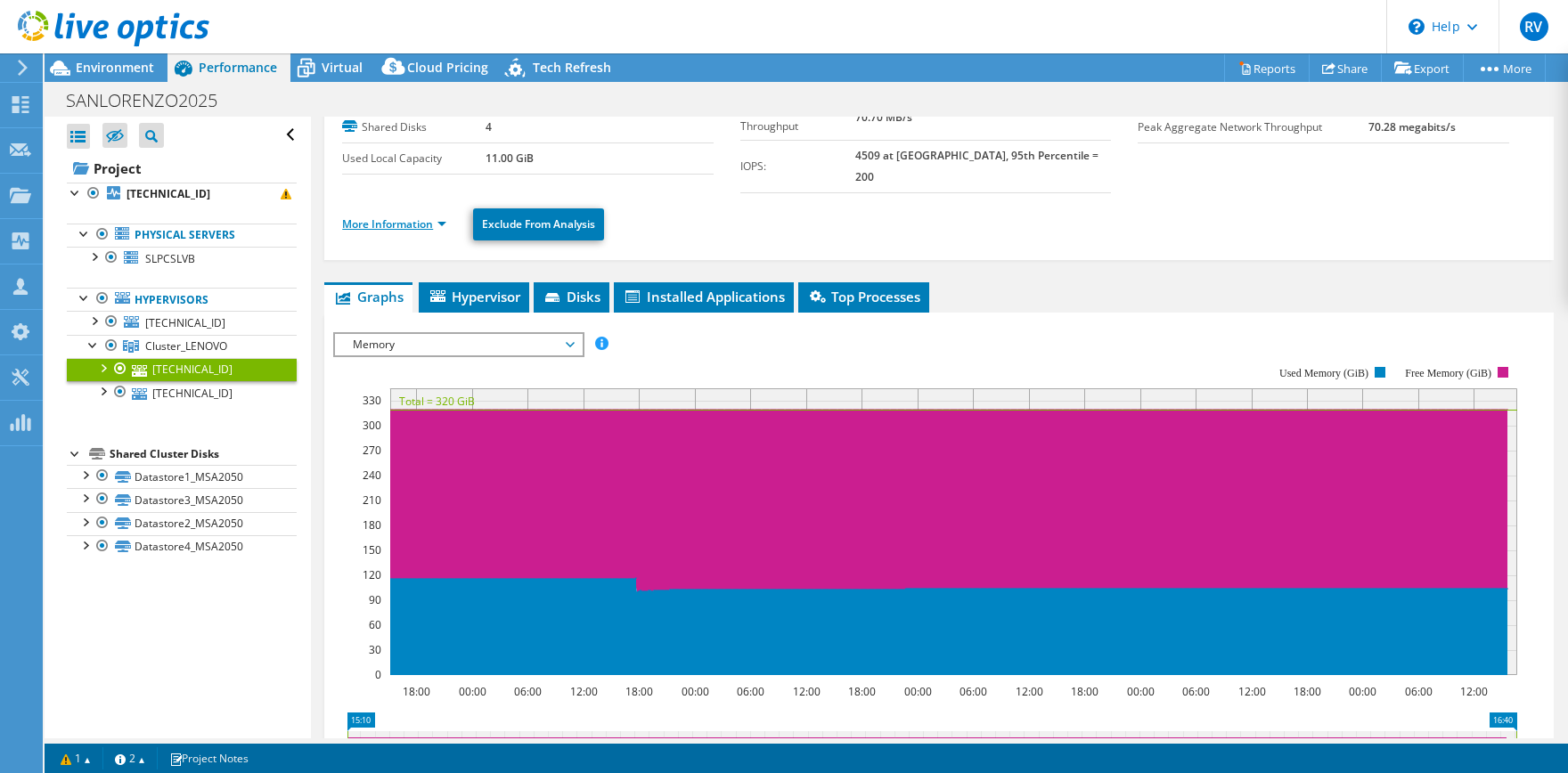
click at [411, 216] on link "More Information" at bounding box center [394, 224] width 104 height 16
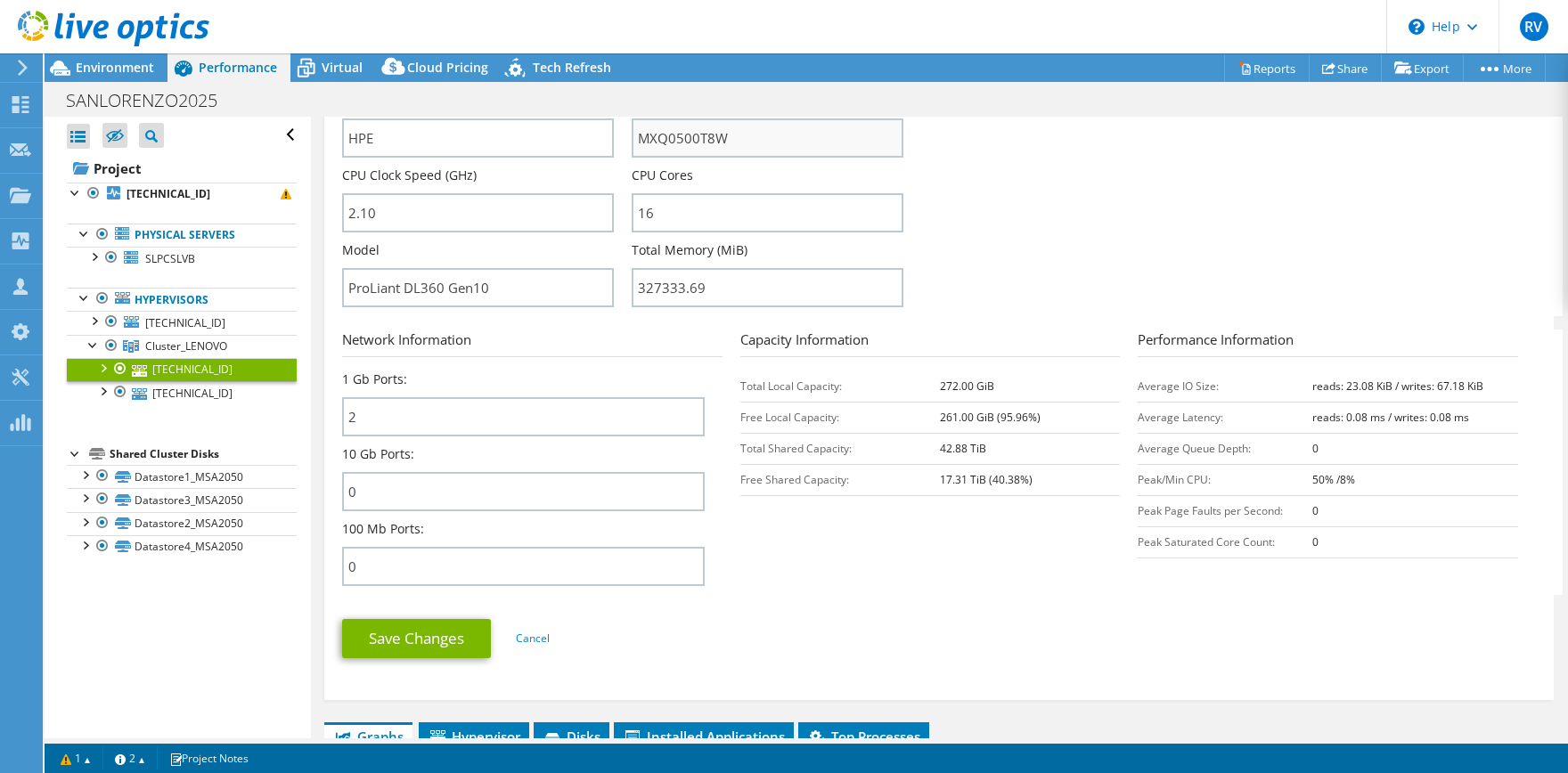
scroll to position [530, 0]
